Goal: Transaction & Acquisition: Purchase product/service

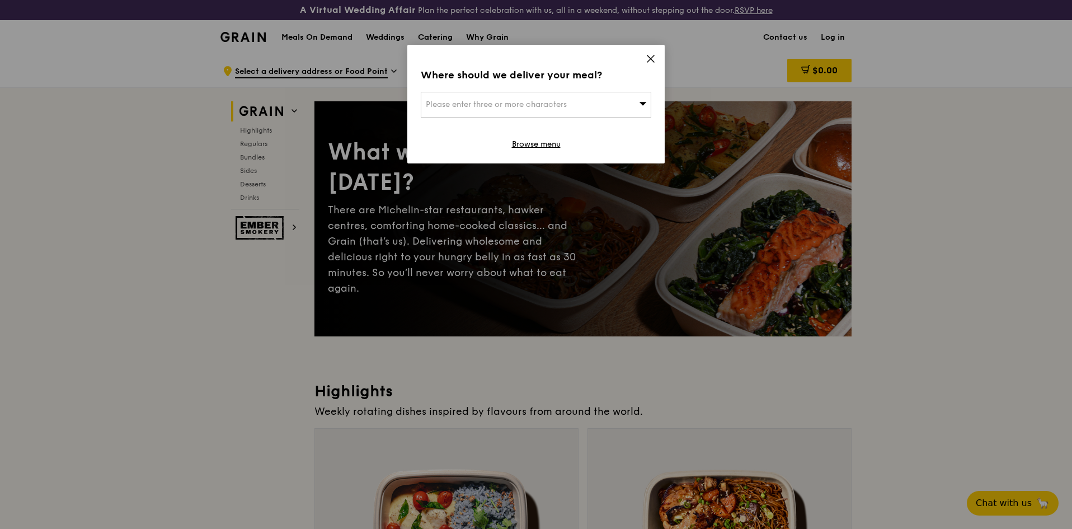
click at [528, 104] on span "Please enter three or more characters" at bounding box center [496, 105] width 141 height 10
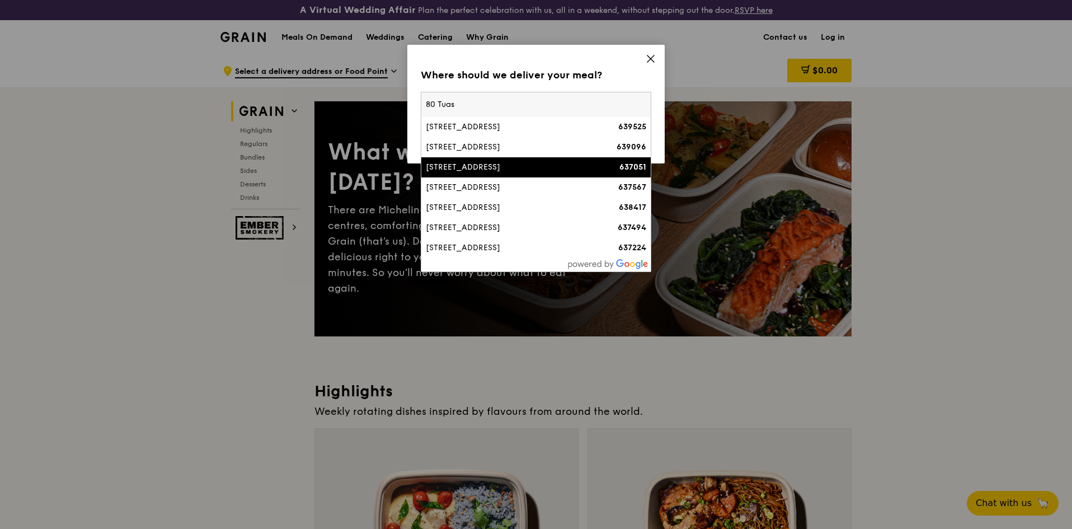
type input "80 Tuas"
click at [485, 166] on div "[STREET_ADDRESS]" at bounding box center [509, 167] width 166 height 11
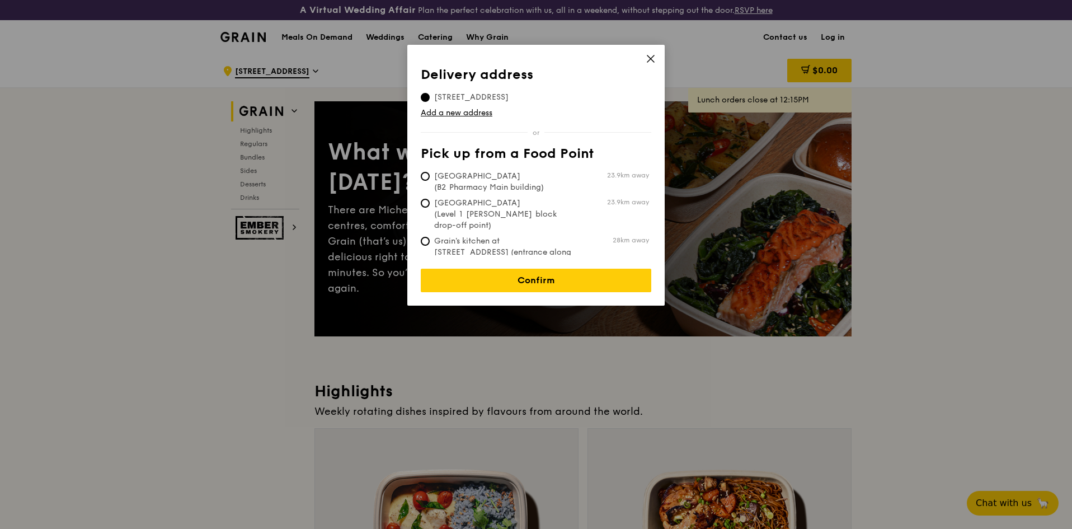
click at [647, 58] on icon at bounding box center [651, 59] width 10 height 10
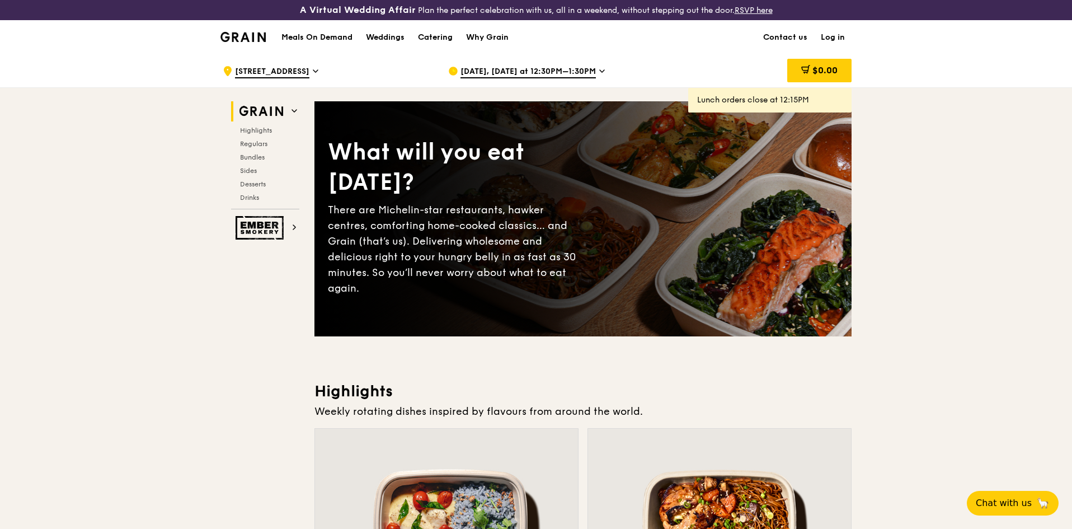
click at [599, 71] on icon at bounding box center [602, 71] width 6 height 10
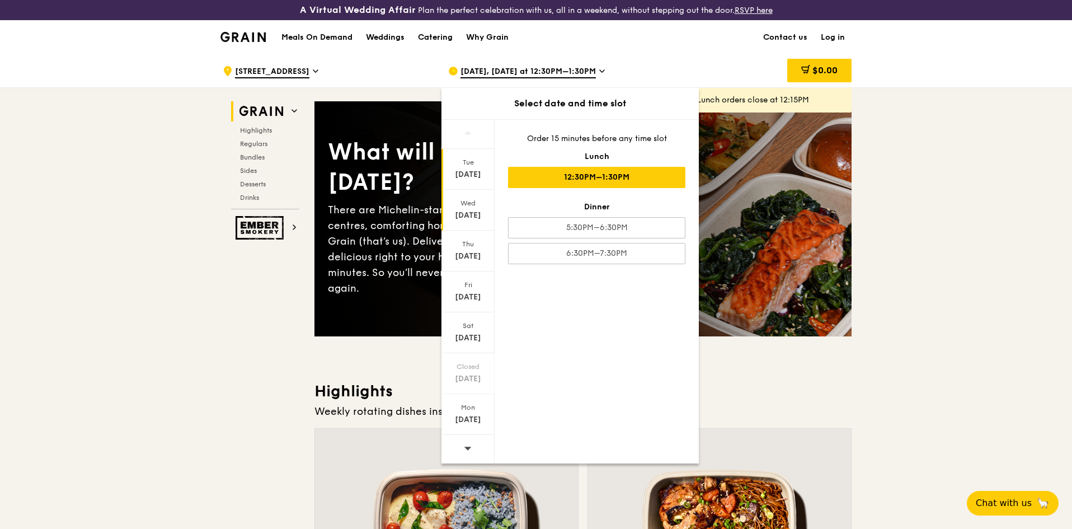
click at [461, 212] on div "[DATE]" at bounding box center [468, 215] width 50 height 11
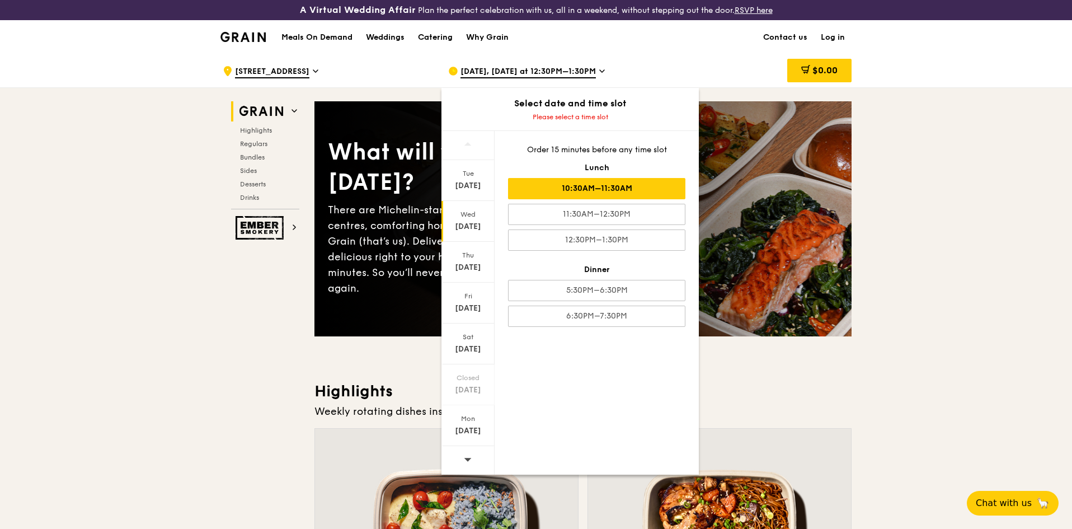
click at [567, 189] on div "10:30AM–11:30AM" at bounding box center [596, 188] width 177 height 21
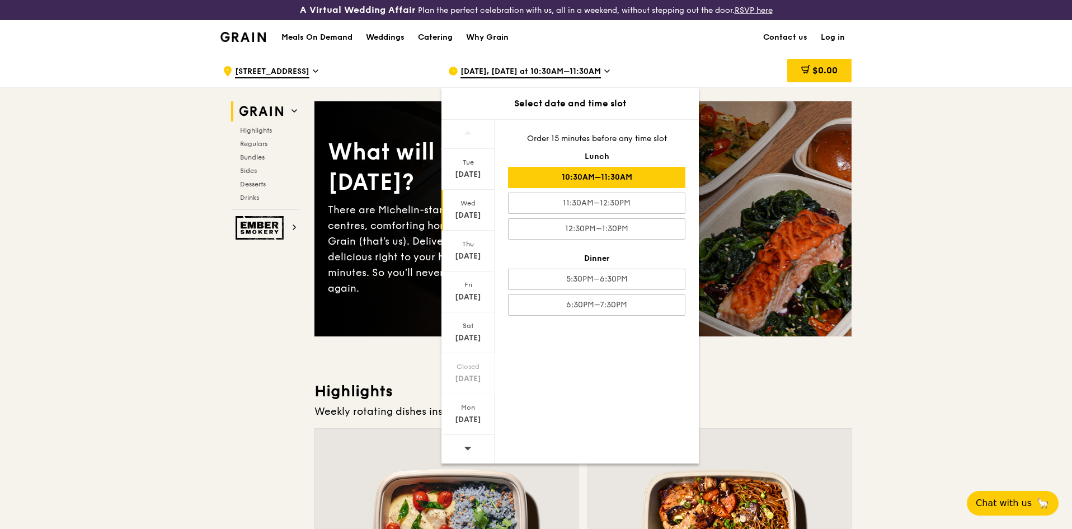
click at [574, 176] on div "10:30AM–11:30AM" at bounding box center [596, 177] width 177 height 21
click at [465, 213] on div "[DATE]" at bounding box center [468, 215] width 50 height 11
click at [679, 56] on div "$0.00" at bounding box center [762, 71] width 180 height 34
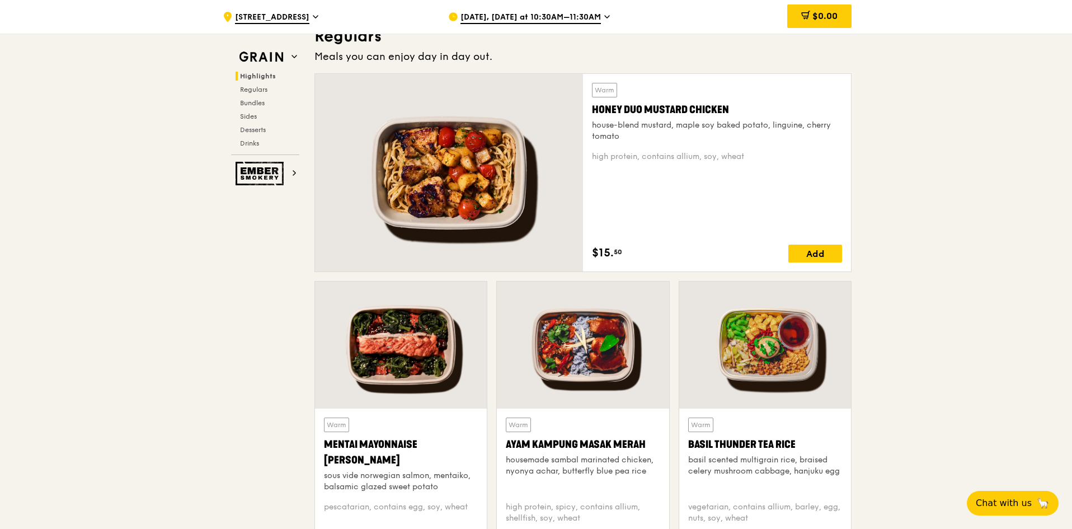
scroll to position [784, 0]
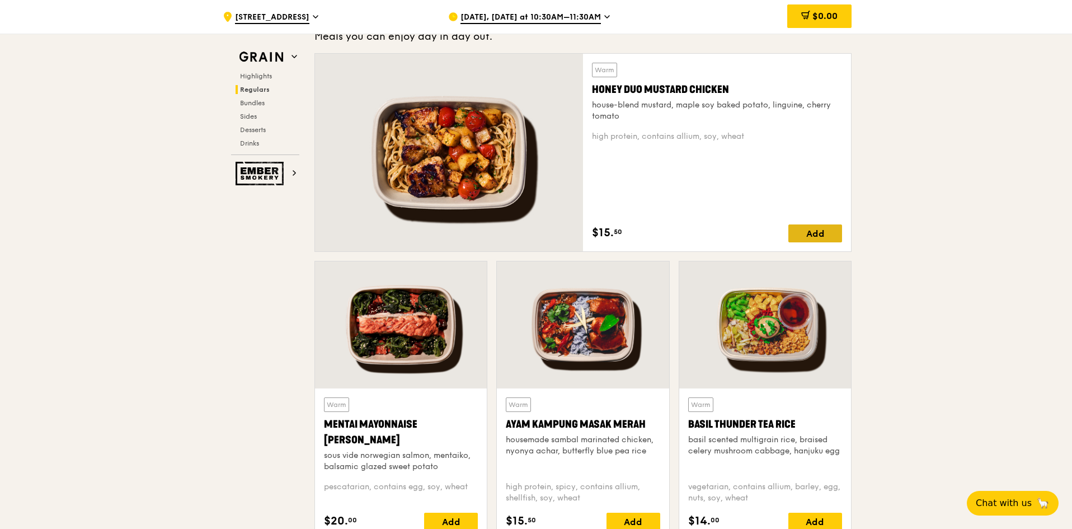
click at [818, 236] on div "Add" at bounding box center [816, 233] width 54 height 18
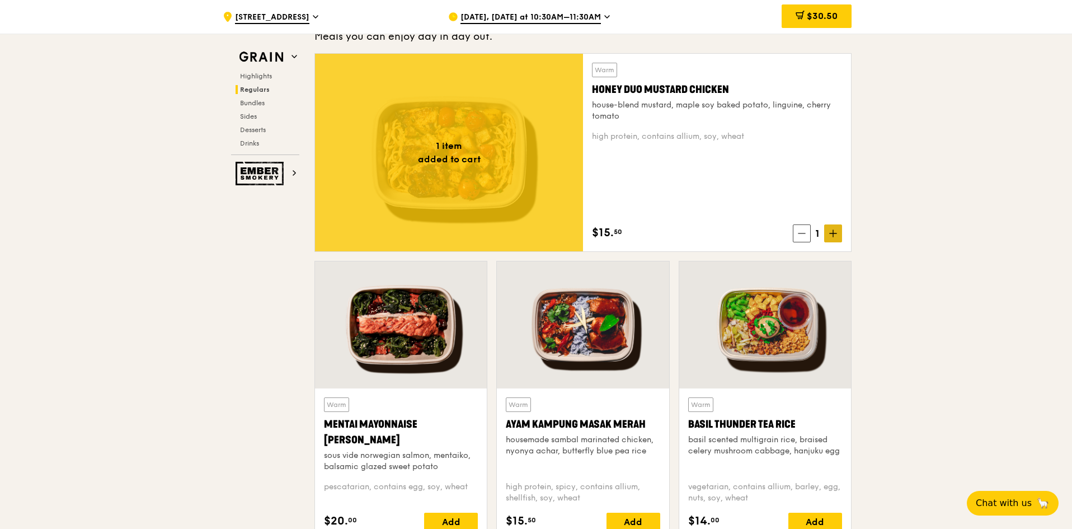
click at [831, 230] on icon at bounding box center [833, 233] width 8 height 8
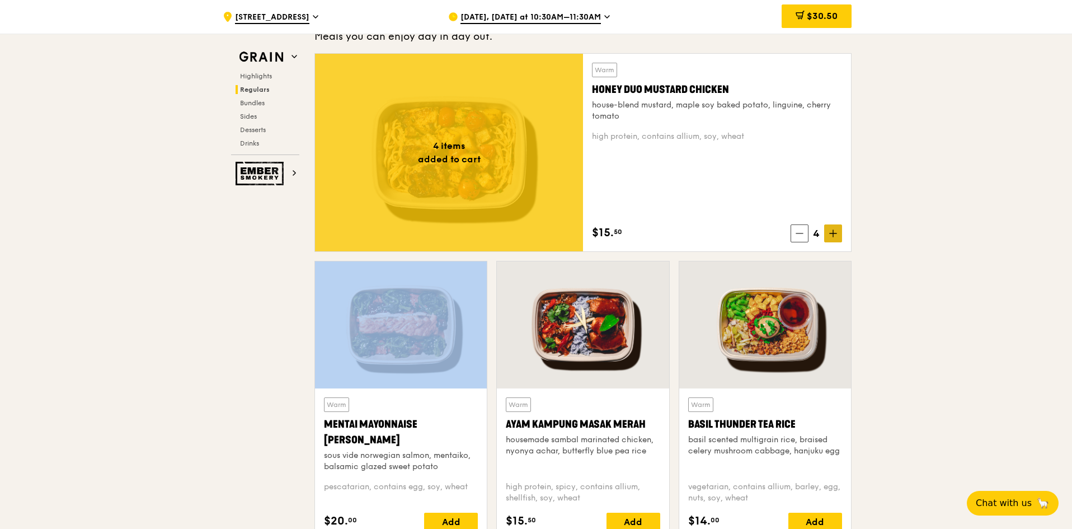
click at [831, 230] on icon at bounding box center [833, 233] width 8 height 8
click at [831, 231] on icon at bounding box center [833, 233] width 8 height 8
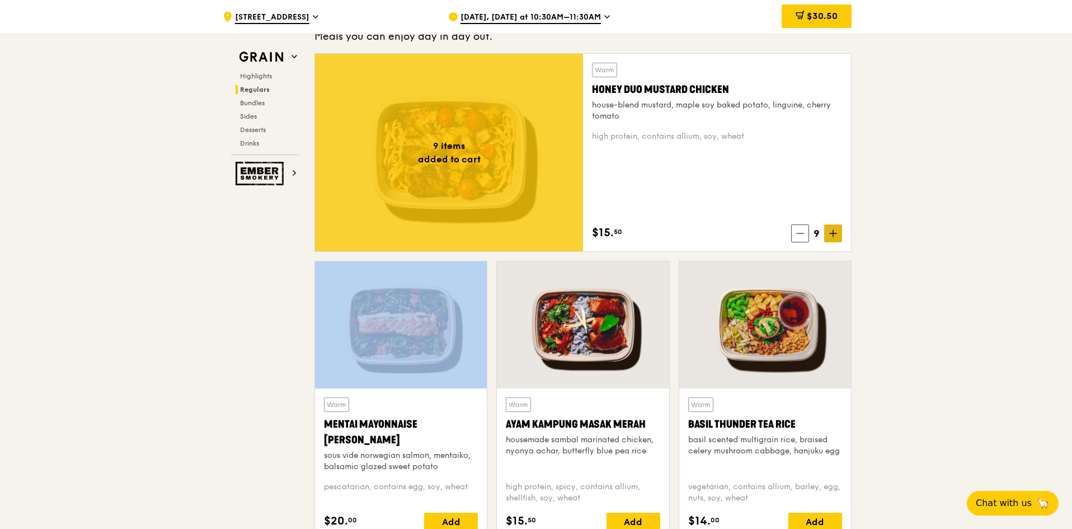
click at [831, 231] on icon at bounding box center [833, 233] width 8 height 8
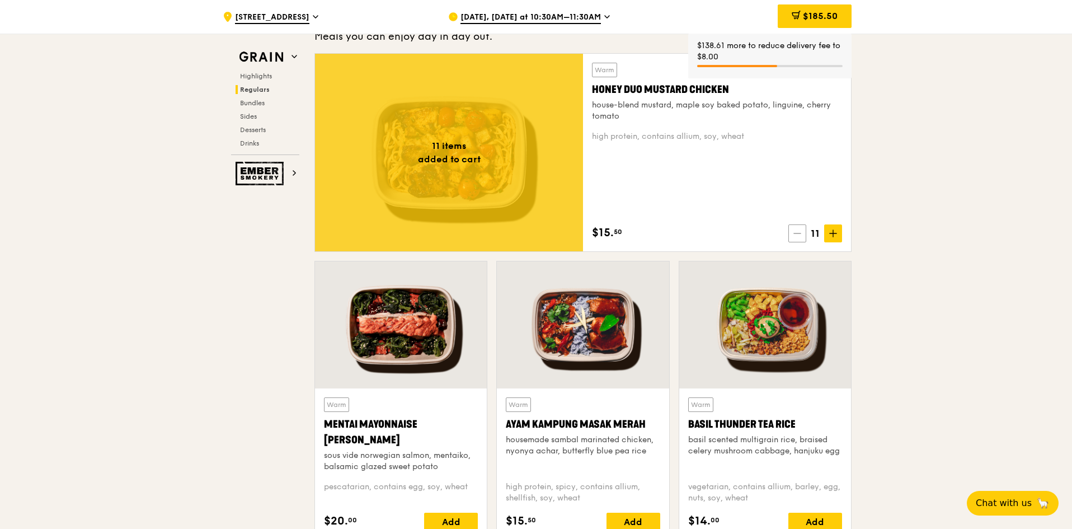
click at [798, 234] on icon at bounding box center [798, 233] width 8 height 8
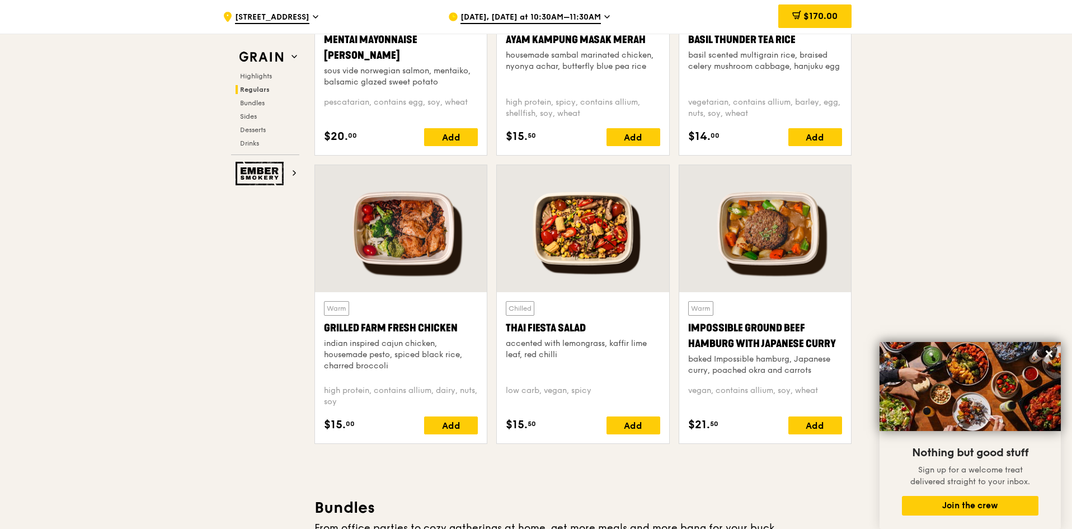
scroll to position [1287, 0]
